Goal: Check status: Check status

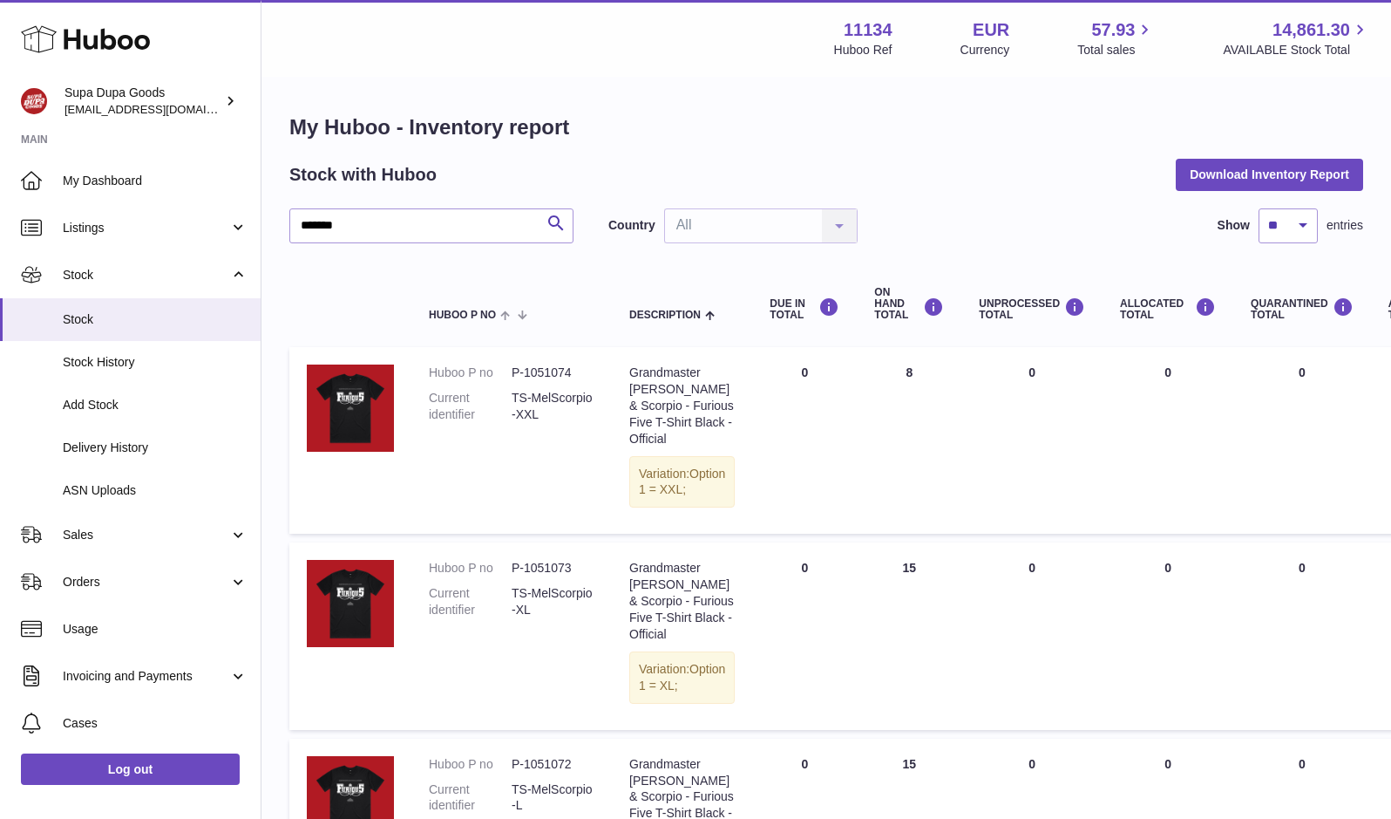
select select "**"
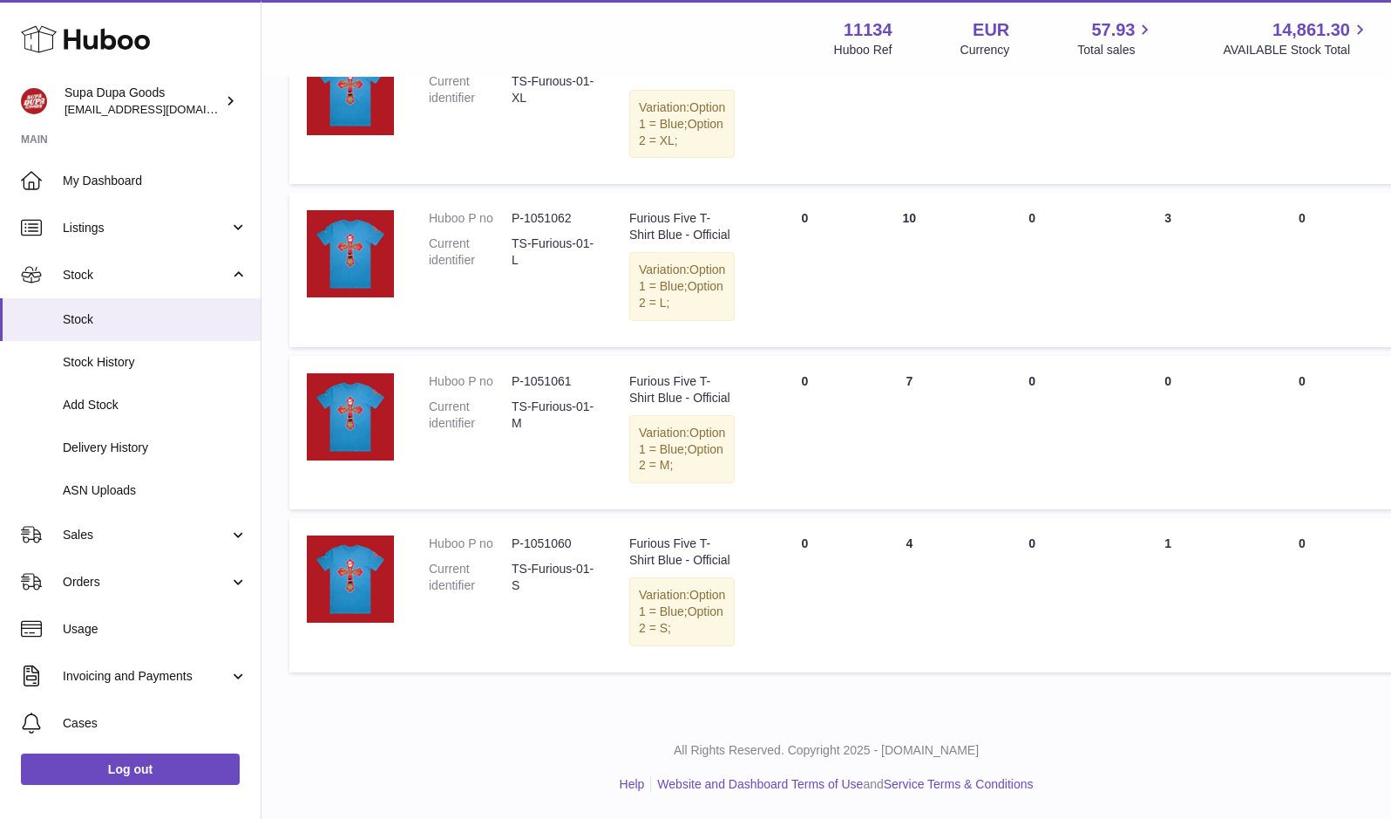
scroll to position [2350, 0]
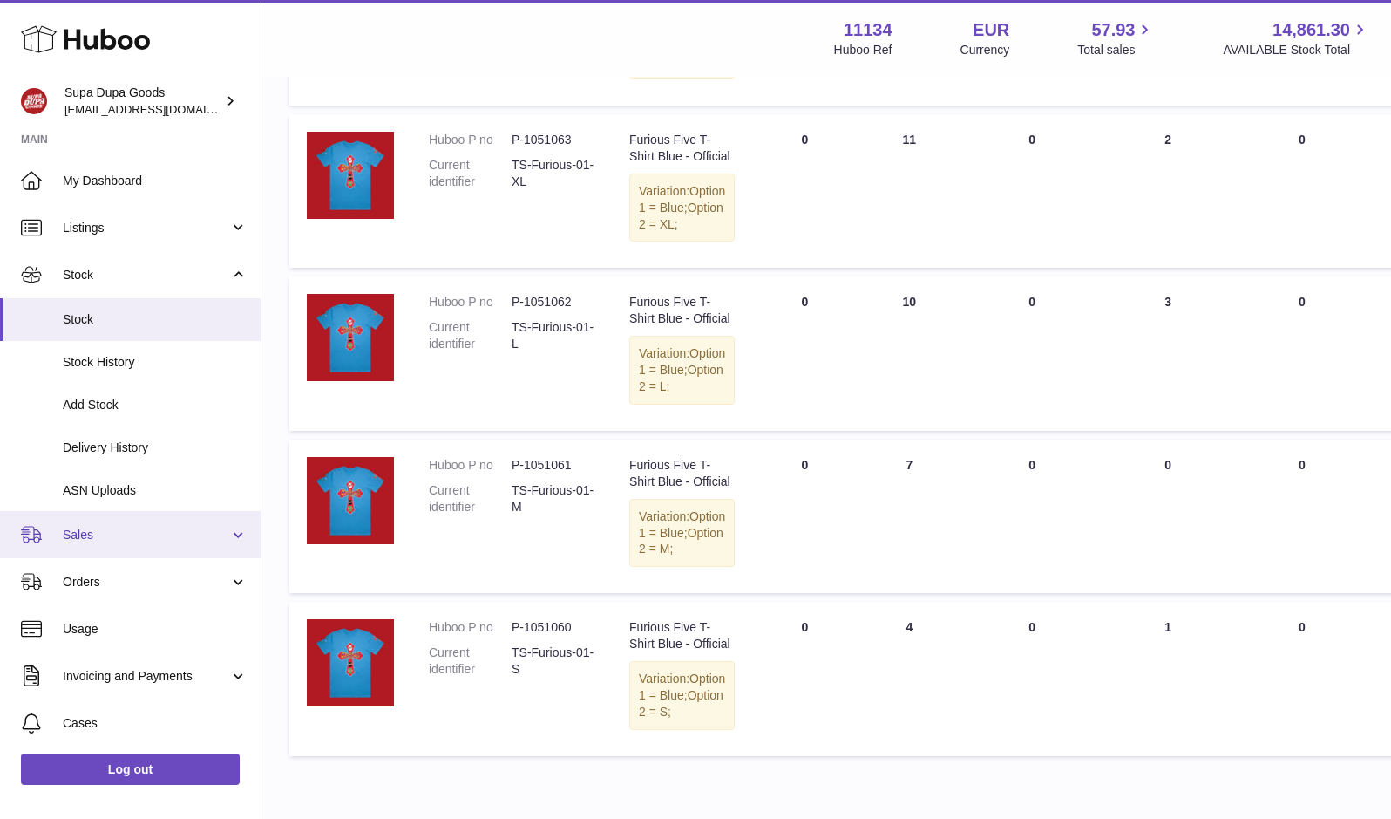
click at [110, 536] on span "Sales" at bounding box center [146, 535] width 167 height 17
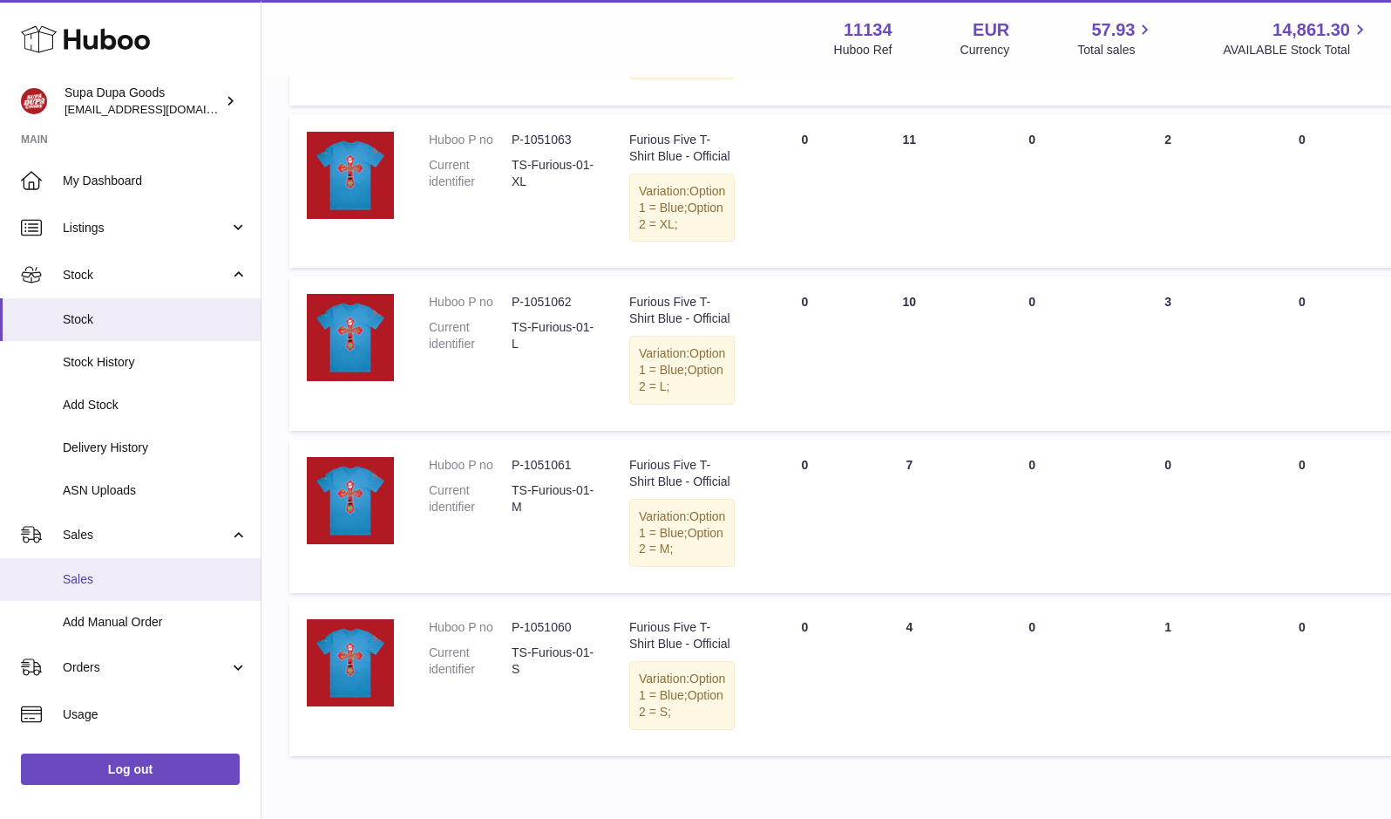
click at [81, 578] on span "Sales" at bounding box center [155, 579] width 185 height 17
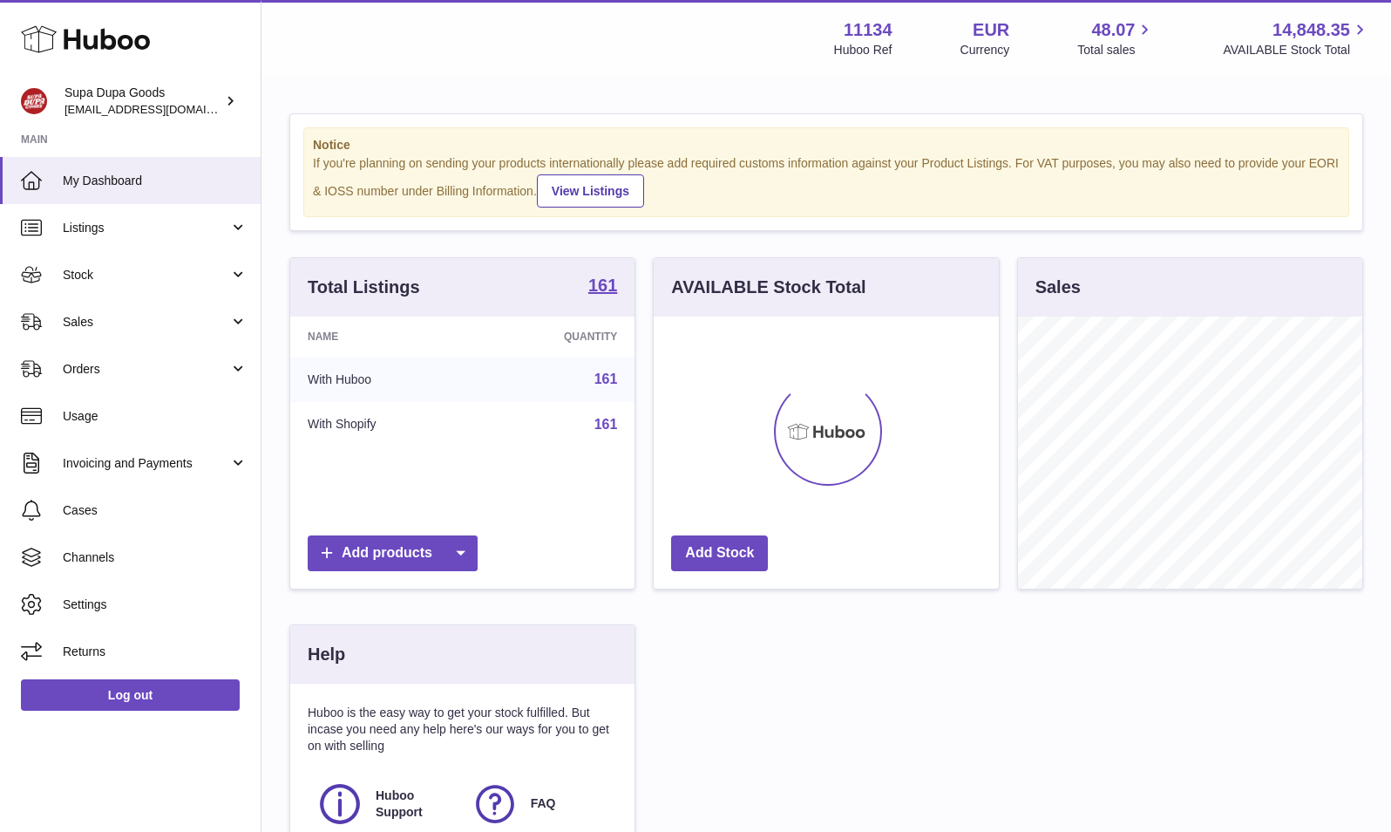
scroll to position [272, 345]
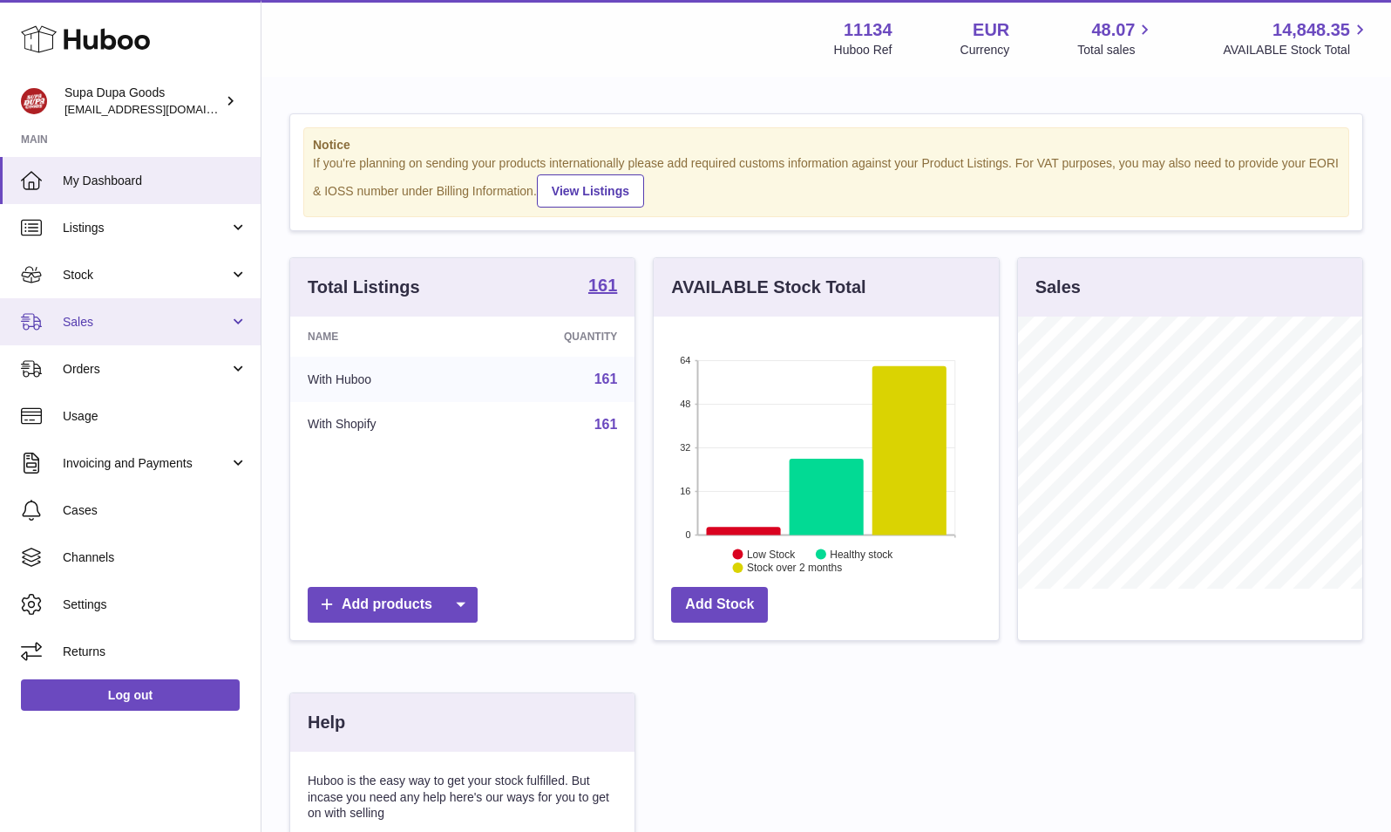
click at [100, 319] on span "Sales" at bounding box center [146, 322] width 167 height 17
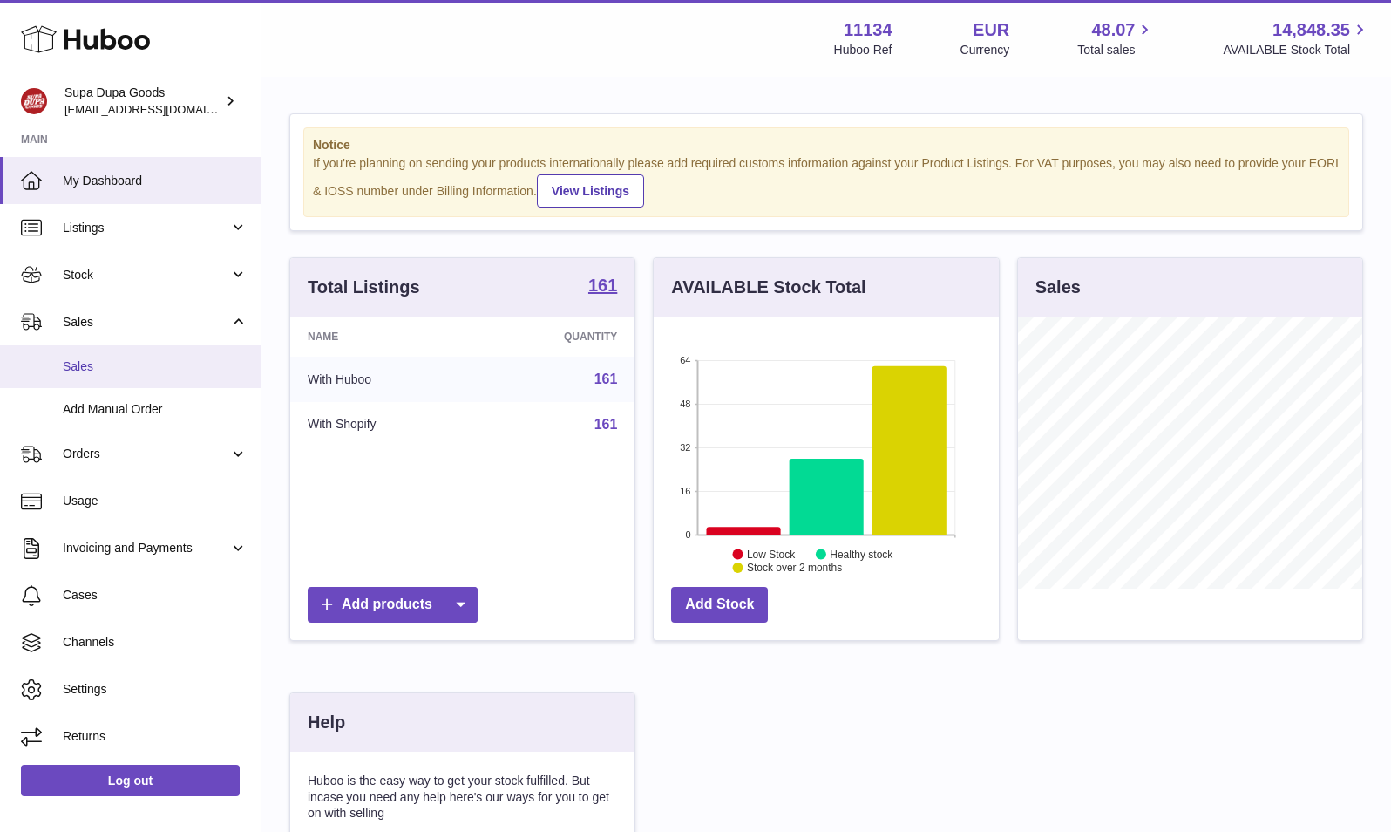
click at [96, 366] on span "Sales" at bounding box center [155, 366] width 185 height 17
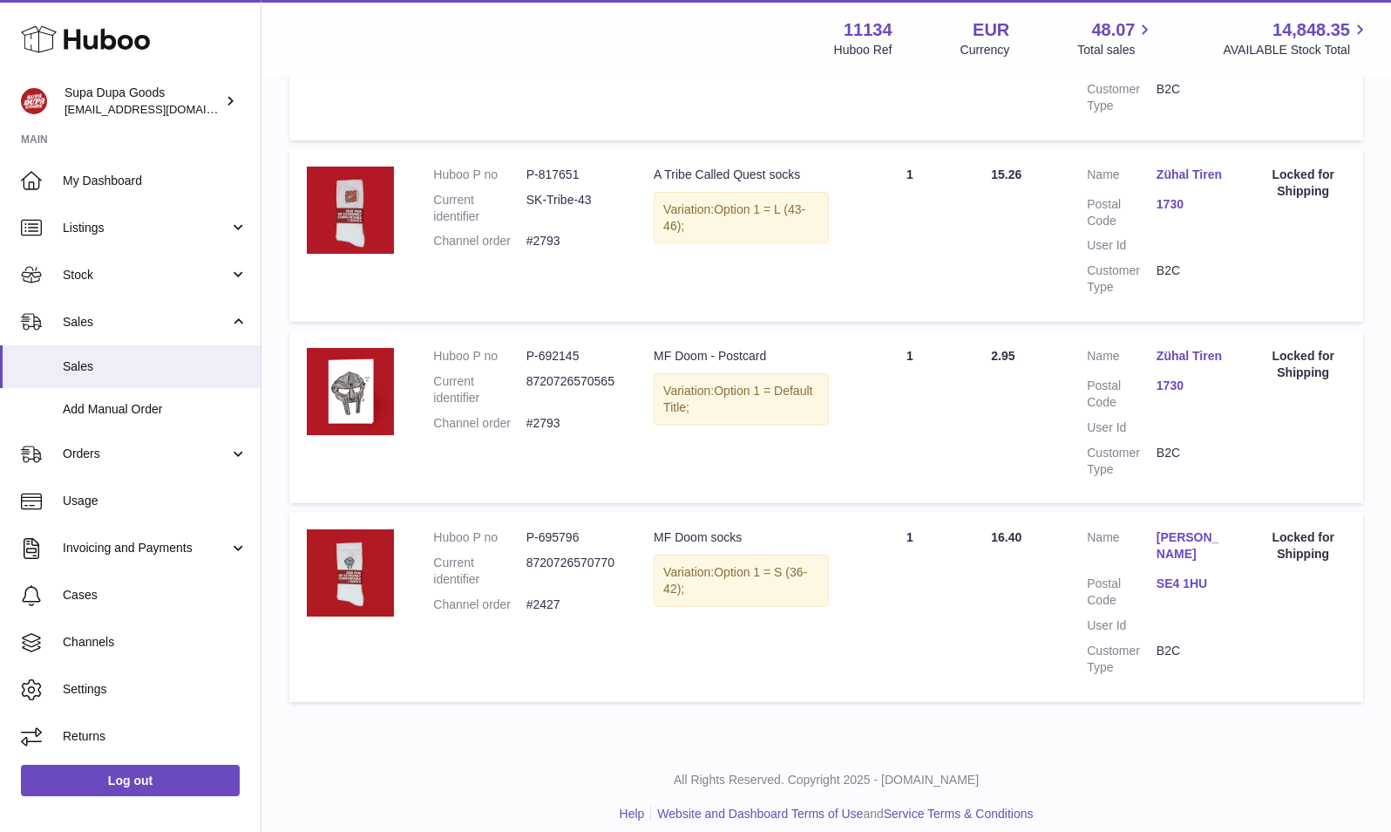
scroll to position [13, 0]
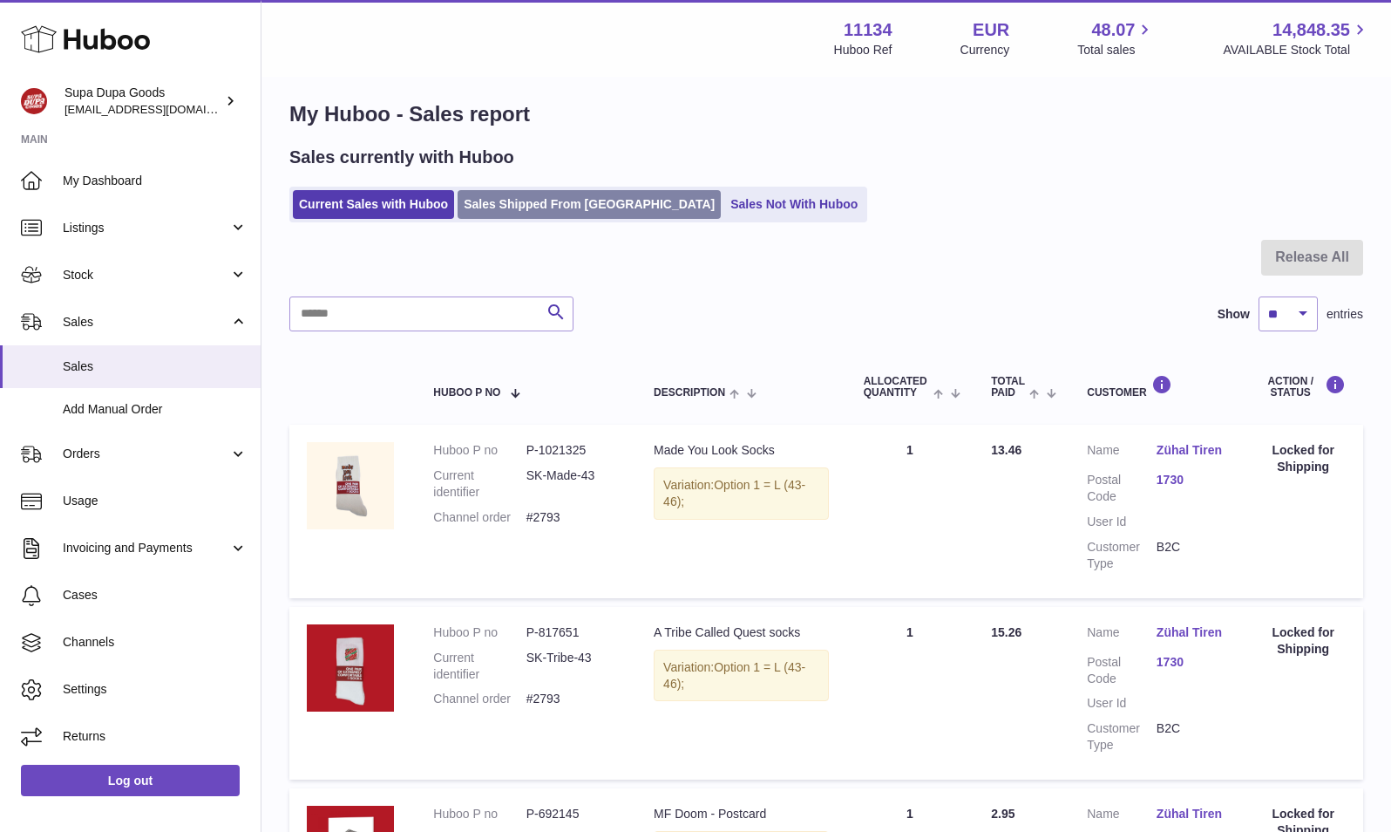
click at [520, 210] on link "Sales Shipped From [GEOGRAPHIC_DATA]" at bounding box center [589, 204] width 263 height 29
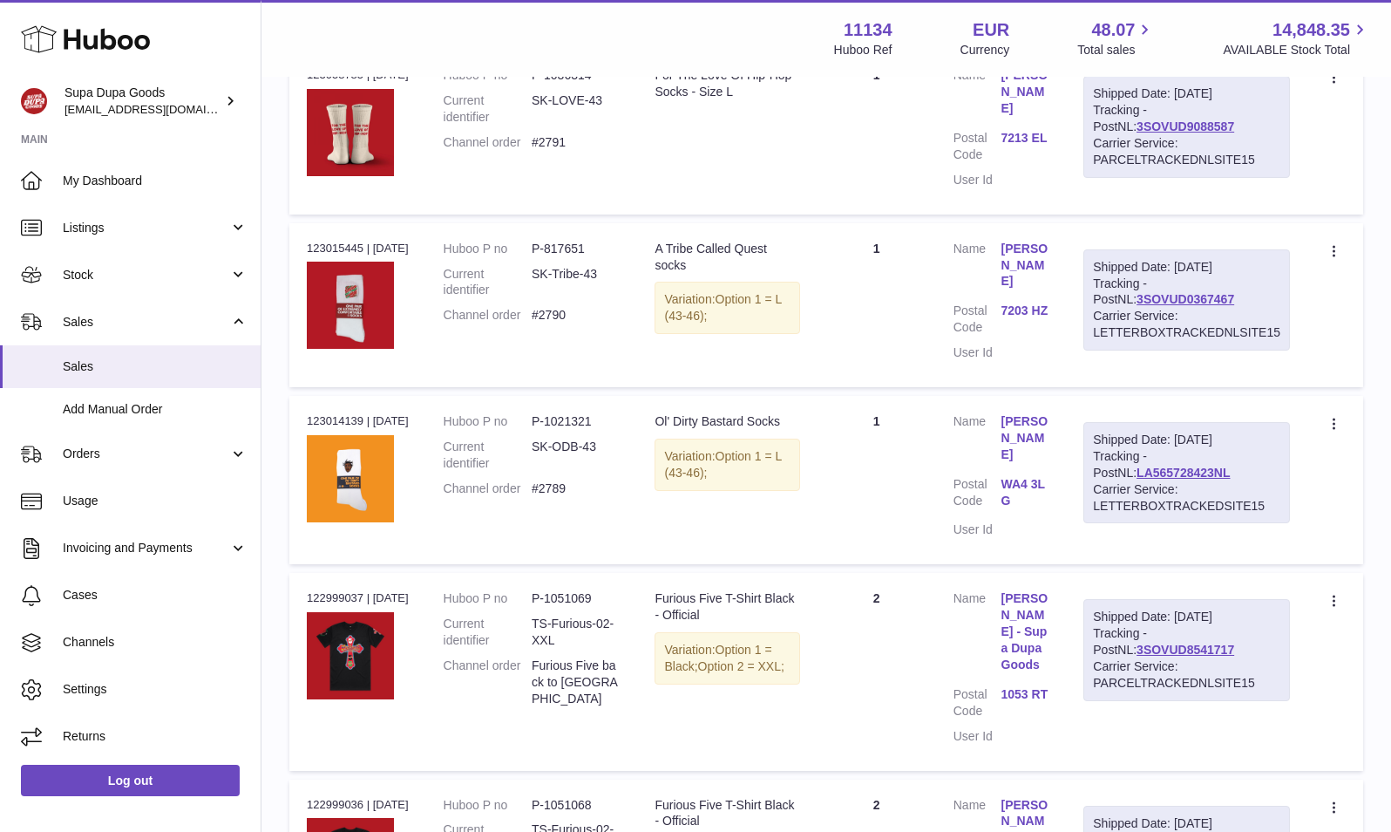
scroll to position [720, 0]
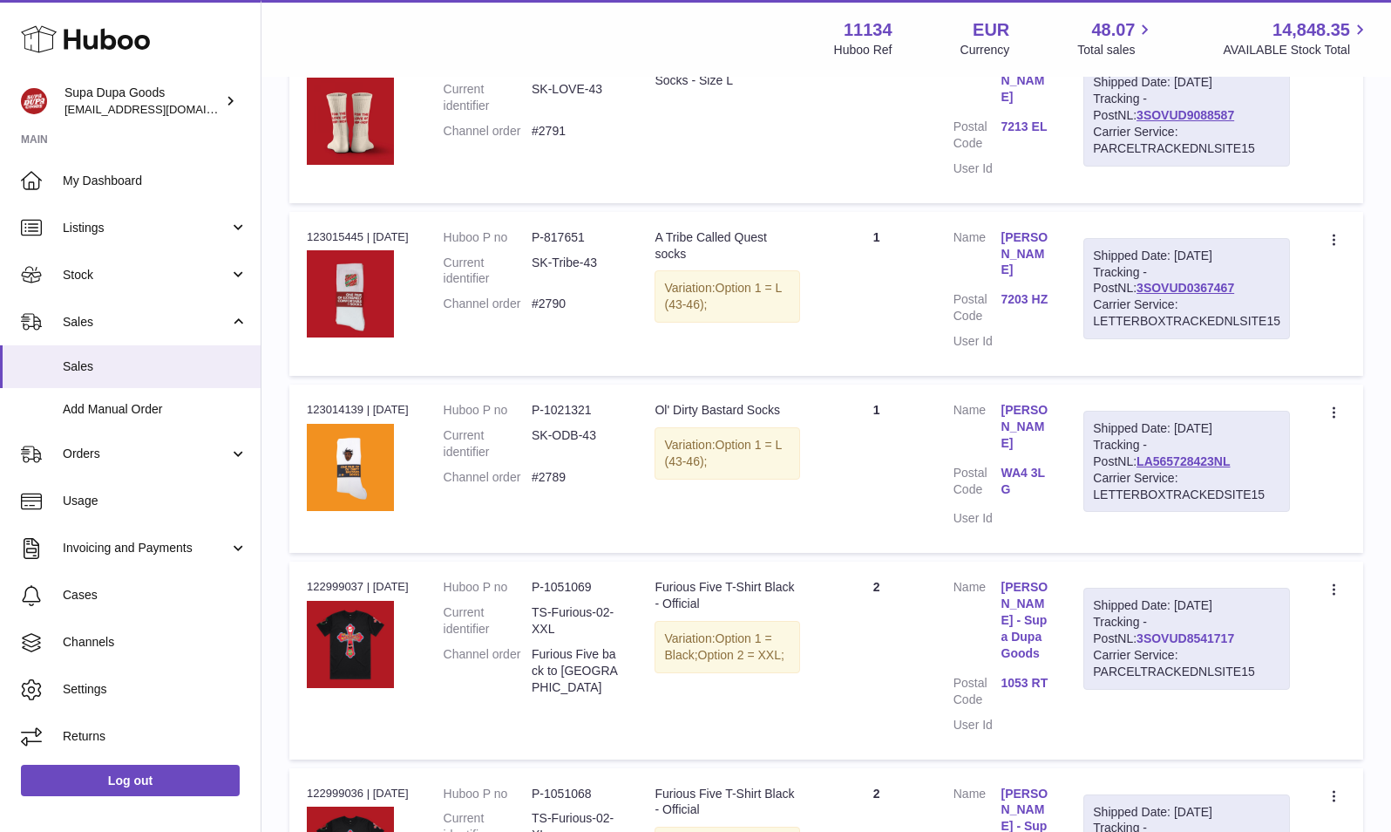
click at [1180, 631] on link "3SOVUD8541717" at bounding box center [1186, 638] width 98 height 14
